Goal: Task Accomplishment & Management: Manage account settings

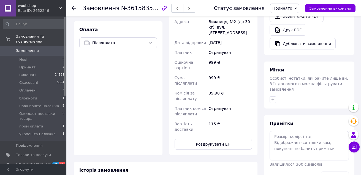
scroll to position [186, 0]
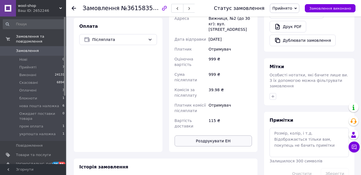
click at [231, 136] on button "Роздрукувати ЕН" at bounding box center [213, 141] width 78 height 11
click at [73, 8] on use at bounding box center [74, 8] width 4 height 4
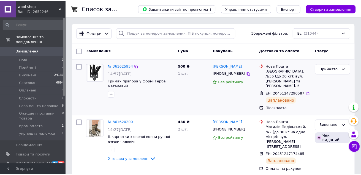
scroll to position [69, 0]
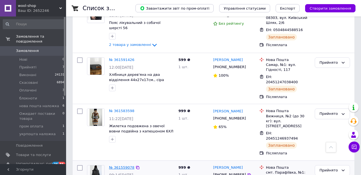
click at [114, 166] on link "№ 361559078" at bounding box center [121, 168] width 25 height 4
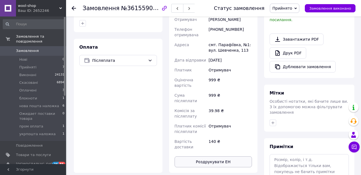
scroll to position [248, 0]
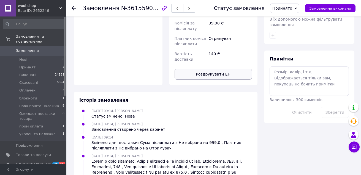
click at [223, 69] on button "Роздрукувати ЕН" at bounding box center [213, 74] width 78 height 11
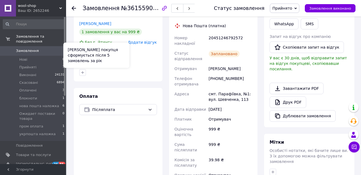
scroll to position [110, 0]
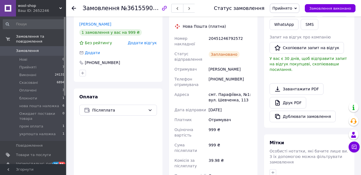
click at [75, 10] on icon at bounding box center [74, 8] width 4 height 4
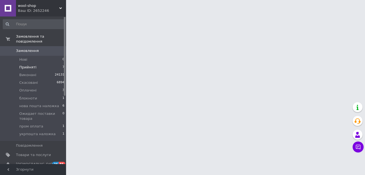
click at [32, 65] on span "Прийняті" at bounding box center [27, 67] width 17 height 5
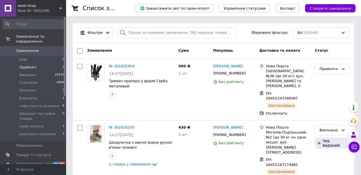
click at [44, 64] on li "Прийняті 7" at bounding box center [34, 68] width 68 height 8
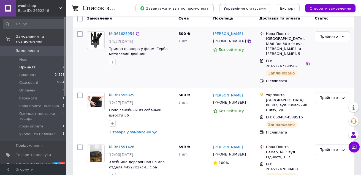
scroll to position [55, 0]
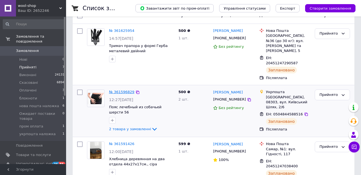
click at [117, 90] on link "№ 361596829" at bounding box center [121, 92] width 25 height 4
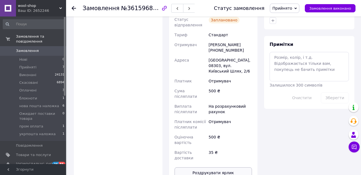
scroll to position [275, 0]
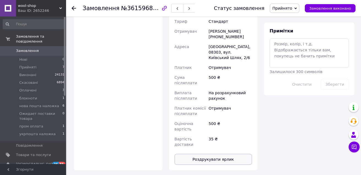
click at [215, 154] on button "Роздрукувати ярлик" at bounding box center [213, 159] width 78 height 11
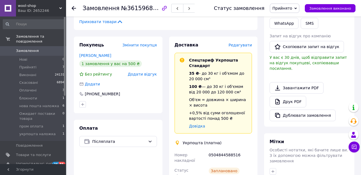
scroll to position [110, 0]
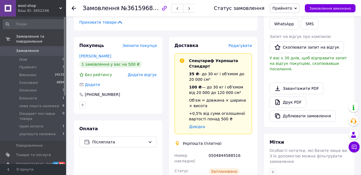
click at [73, 10] on icon at bounding box center [74, 8] width 4 height 4
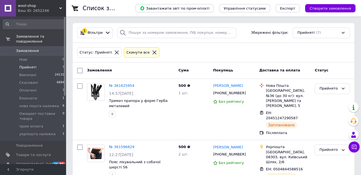
click at [152, 53] on icon at bounding box center [154, 53] width 4 height 4
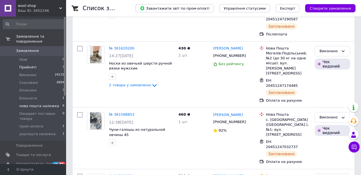
scroll to position [83, 0]
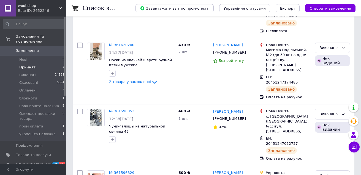
click at [21, 65] on span "Прийняті" at bounding box center [27, 67] width 17 height 5
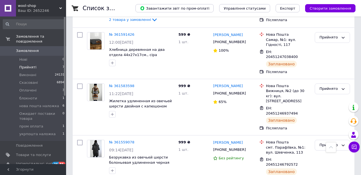
scroll to position [157, 0]
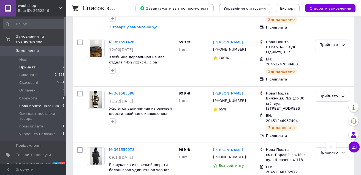
click at [34, 102] on li "нова пошта наложка 6" at bounding box center [34, 106] width 68 height 8
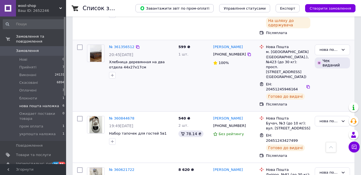
scroll to position [242, 0]
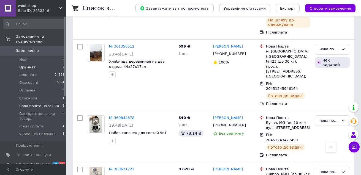
click at [21, 65] on span "Прийняті" at bounding box center [27, 67] width 17 height 5
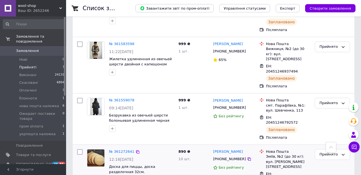
scroll to position [240, 0]
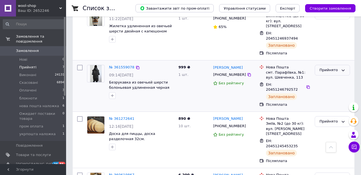
click at [325, 67] on div "Прийнято" at bounding box center [328, 70] width 19 height 6
click at [329, 89] on li "нова пошта наложка" at bounding box center [332, 97] width 35 height 16
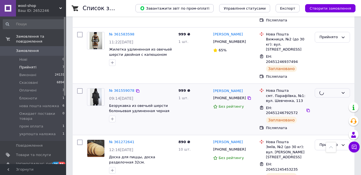
scroll to position [185, 0]
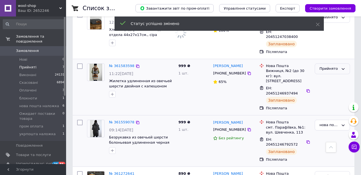
click at [325, 66] on div "Прийнято" at bounding box center [328, 69] width 19 height 6
click at [329, 88] on li "нова пошта наложка" at bounding box center [332, 96] width 35 height 16
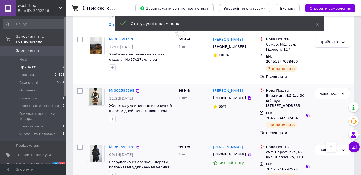
scroll to position [130, 0]
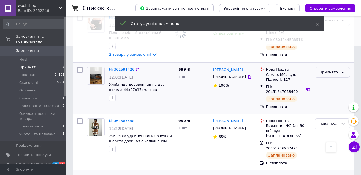
click at [321, 70] on div "Прийнято" at bounding box center [328, 73] width 19 height 6
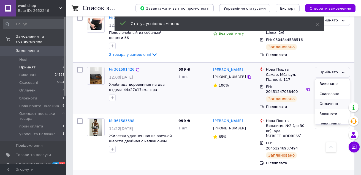
scroll to position [28, 0]
click at [329, 92] on li "нова пошта наложка" at bounding box center [332, 100] width 35 height 16
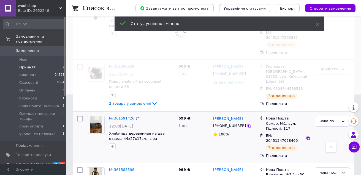
scroll to position [75, 0]
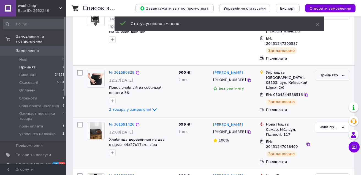
click at [327, 73] on div "Прийнято" at bounding box center [328, 76] width 19 height 6
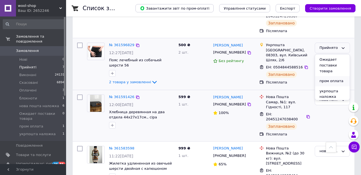
scroll to position [57, 0]
click at [328, 84] on li "укрпошта наложка" at bounding box center [332, 92] width 35 height 16
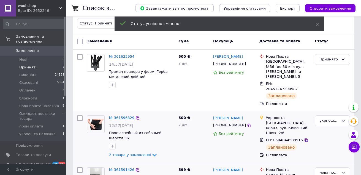
scroll to position [20, 0]
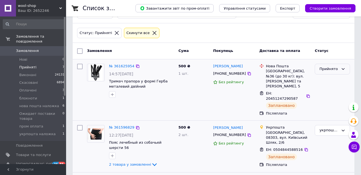
click at [317, 72] on div "Прийнято" at bounding box center [331, 69] width 35 height 11
click at [333, 92] on li "нова пошта наложка" at bounding box center [332, 96] width 35 height 16
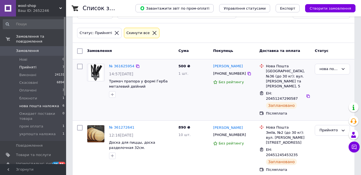
click at [44, 104] on span "нова пошта наложка" at bounding box center [39, 106] width 40 height 5
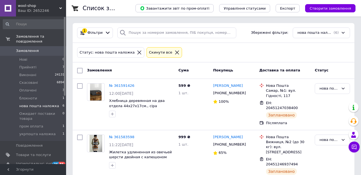
click at [174, 52] on icon at bounding box center [176, 52] width 5 height 5
